Goal: Navigation & Orientation: Find specific page/section

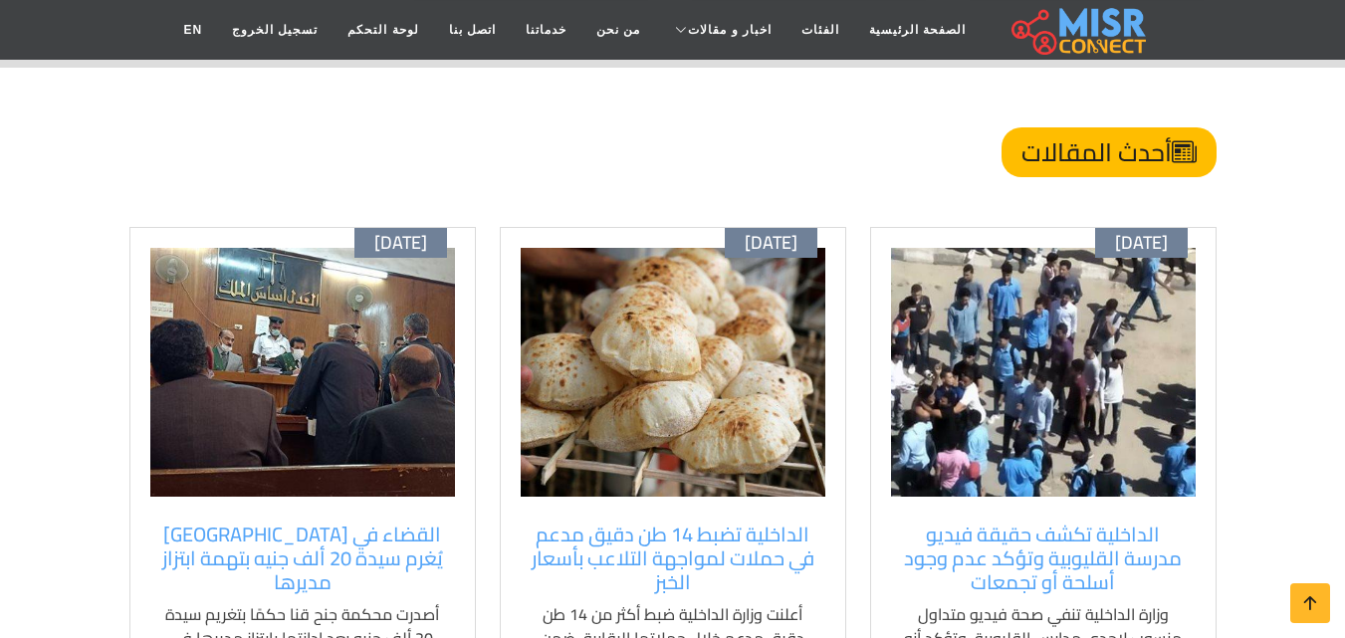
scroll to position [1494, 0]
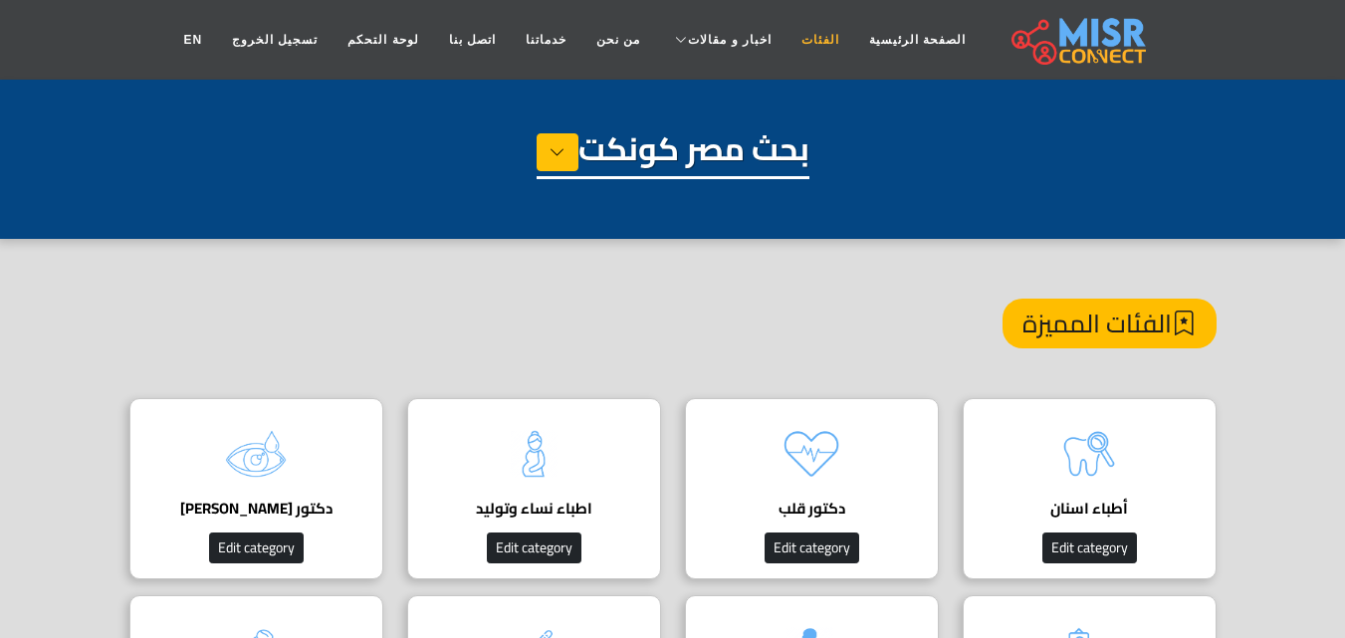
click at [801, 46] on link "الفئات" at bounding box center [821, 40] width 68 height 38
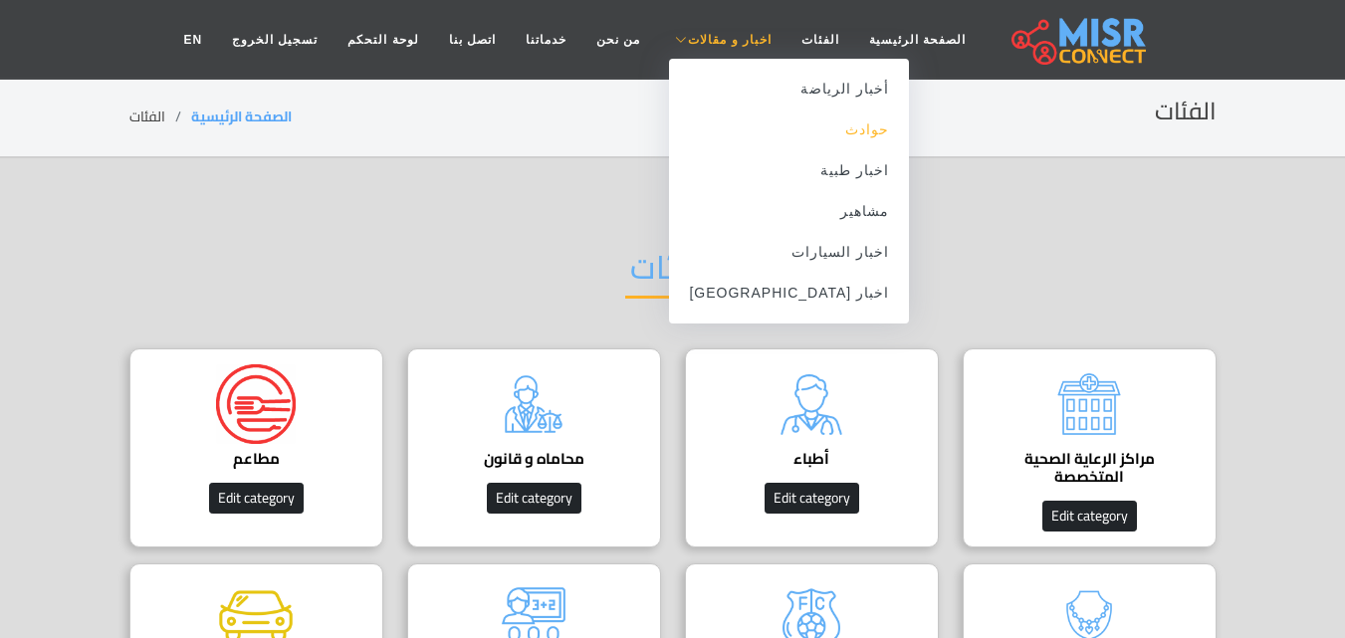
click at [812, 133] on link "حوادث" at bounding box center [789, 130] width 240 height 41
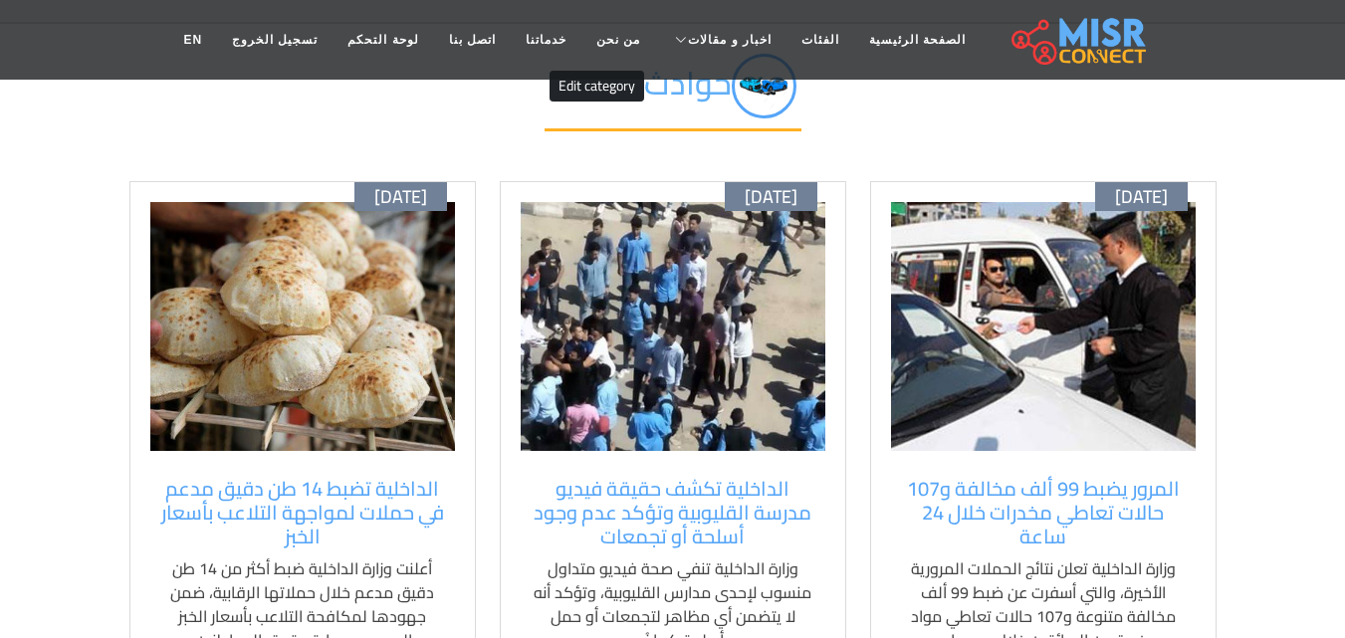
scroll to position [100, 0]
